Goal: Information Seeking & Learning: Learn about a topic

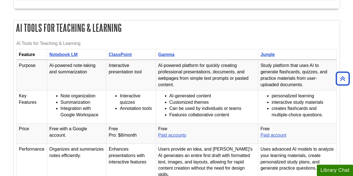
scroll to position [821, 0]
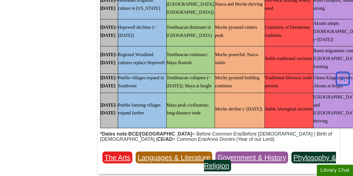
scroll to position [1464, 0]
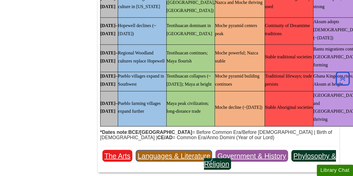
click at [175, 150] on link "Languages & Literature" at bounding box center [174, 156] width 77 height 12
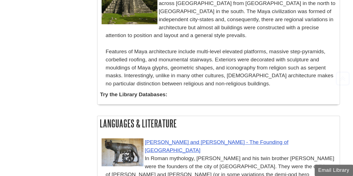
scroll to position [2099, 0]
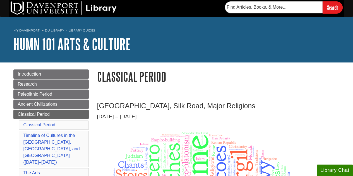
scroll to position [1464, 0]
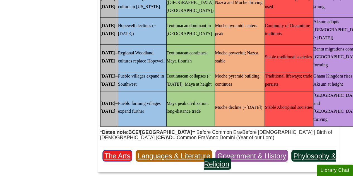
click at [118, 150] on link "The Arts" at bounding box center [118, 156] width 30 height 12
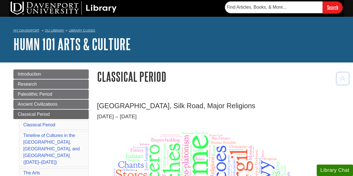
scroll to position [1548, 0]
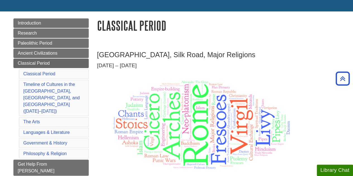
scroll to position [13, 0]
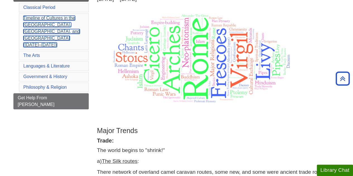
click at [58, 25] on link "Timeline of Cultures in the [GEOGRAPHIC_DATA], [GEOGRAPHIC_DATA], and [GEOGRAPH…" at bounding box center [51, 32] width 56 height 32
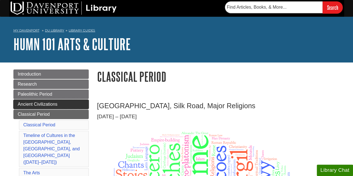
click at [39, 102] on span "Ancient Civilizations" at bounding box center [38, 104] width 40 height 5
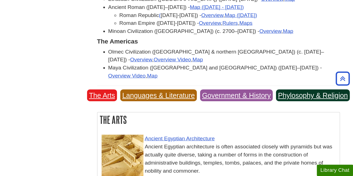
scroll to position [741, 0]
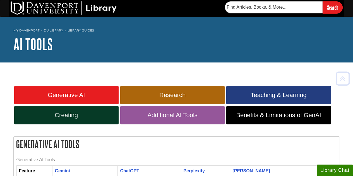
scroll to position [821, 0]
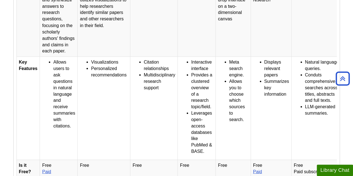
scroll to position [513, 0]
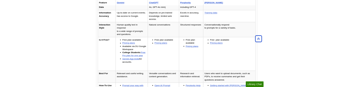
scroll to position [173, 0]
